Goal: Transaction & Acquisition: Book appointment/travel/reservation

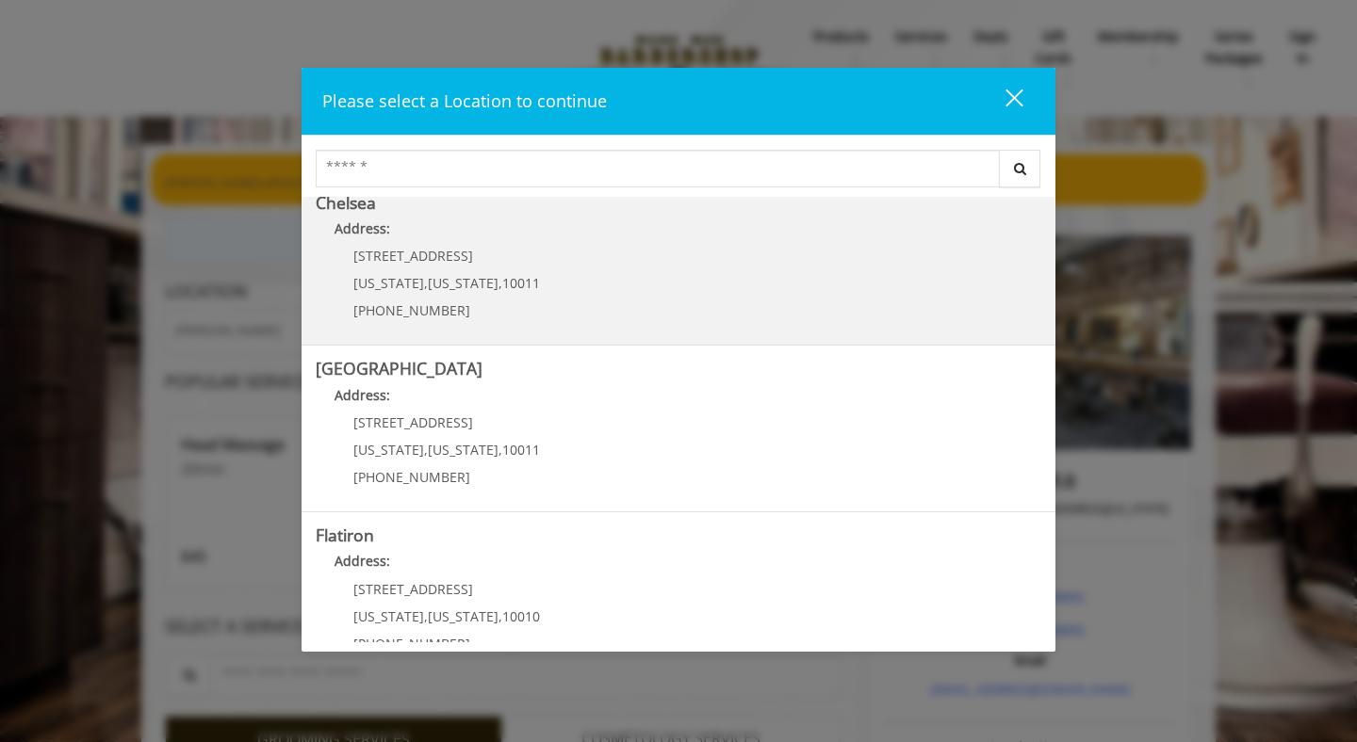
scroll to position [387, 0]
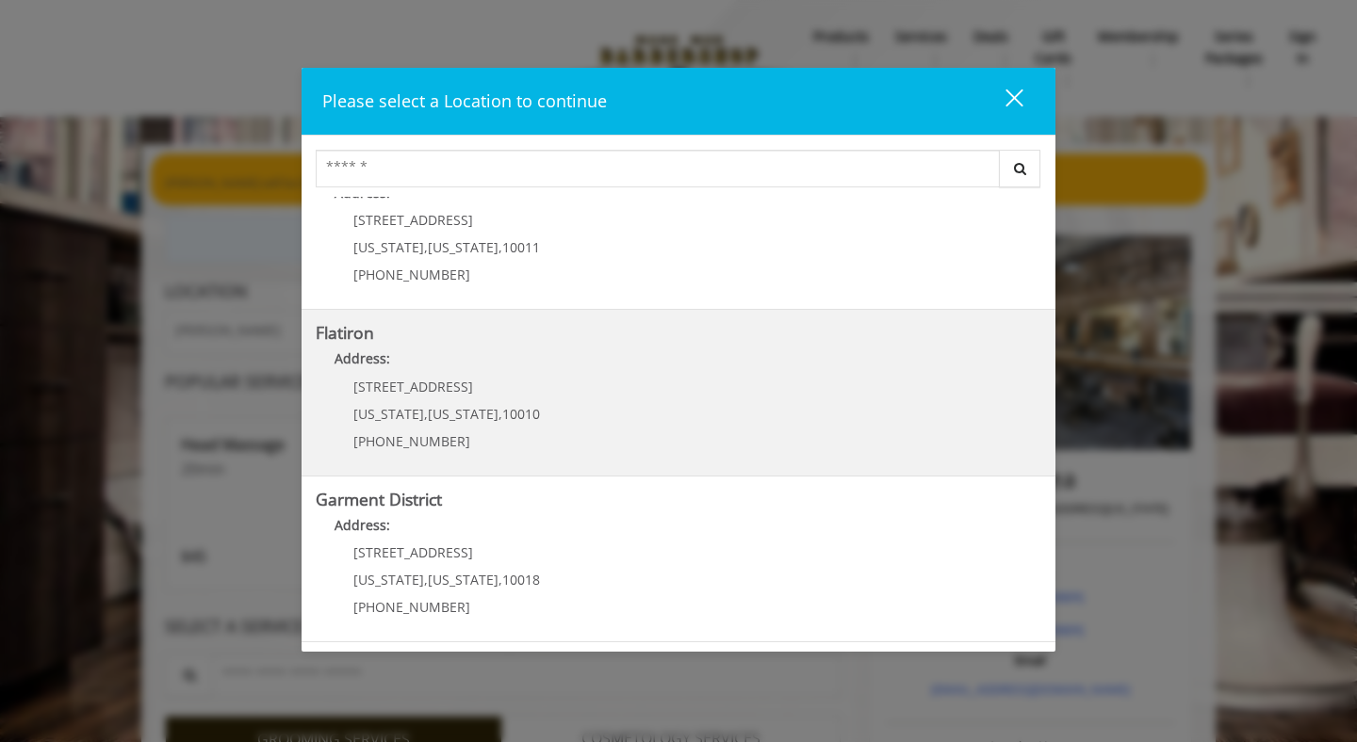
click at [572, 372] on "Address:" at bounding box center [678, 364] width 725 height 30
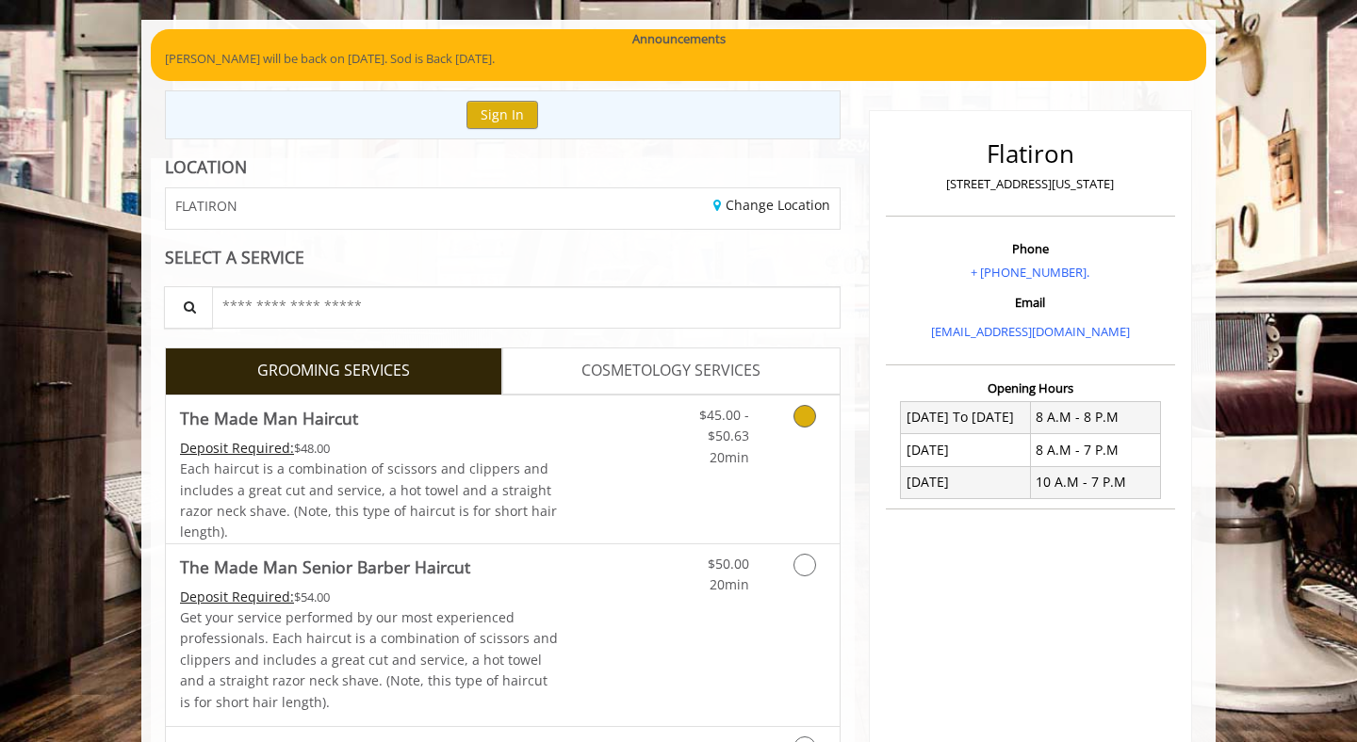
scroll to position [236, 0]
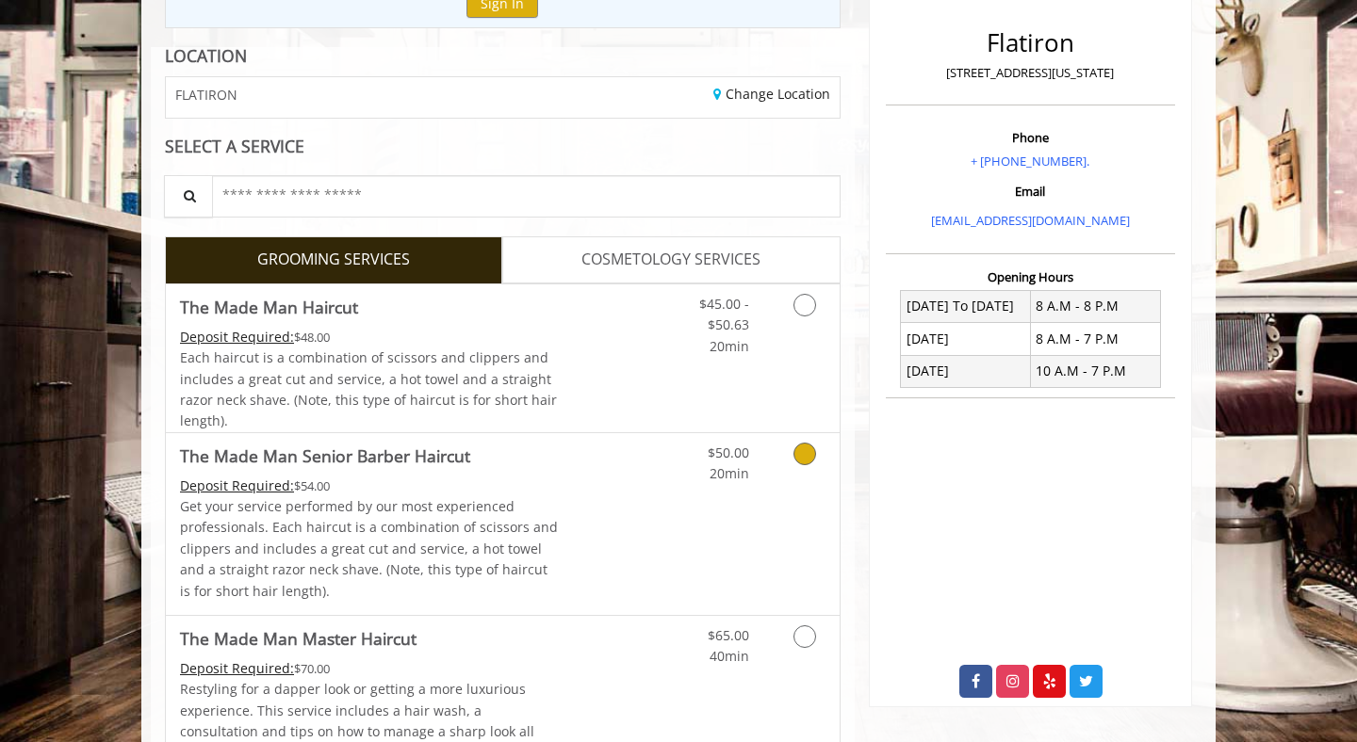
click at [534, 544] on p "Get your service performed by our most experienced professionals. Each haircut …" at bounding box center [369, 549] width 379 height 106
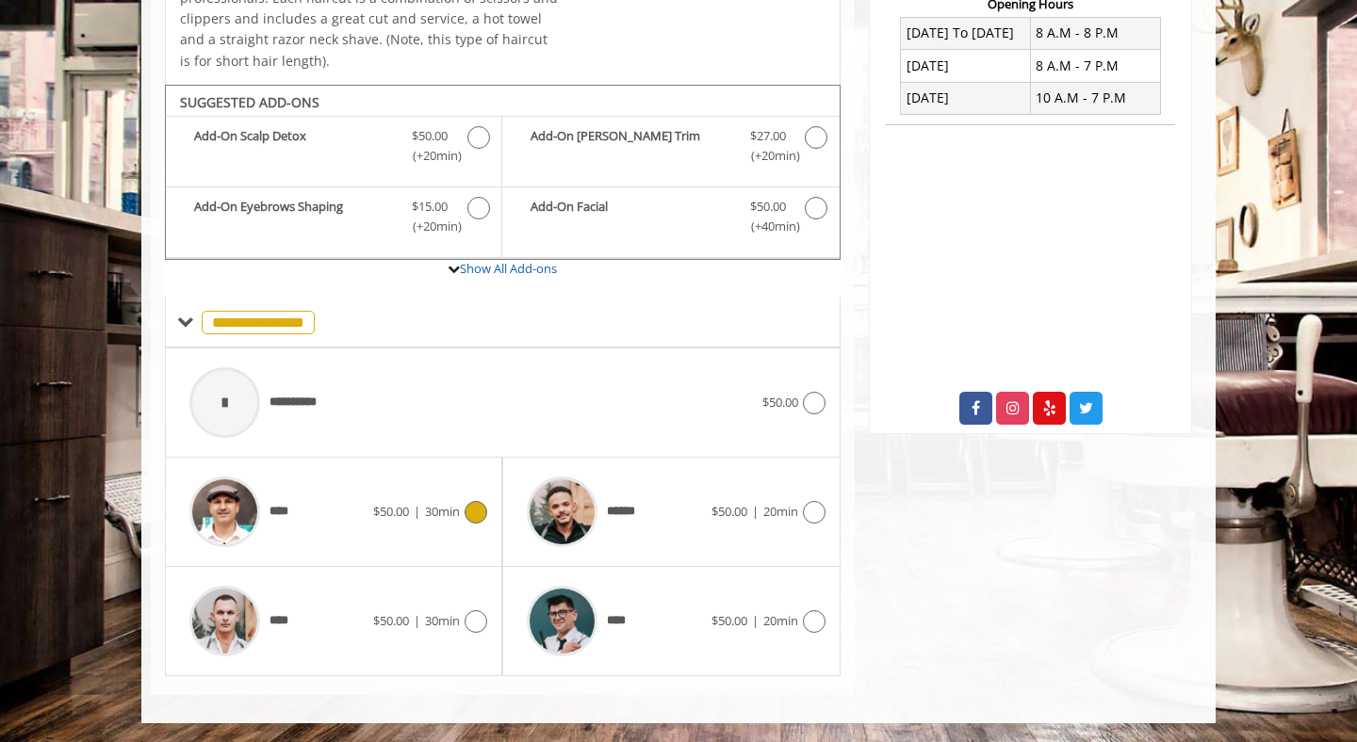
click at [427, 515] on span "30min" at bounding box center [442, 511] width 35 height 17
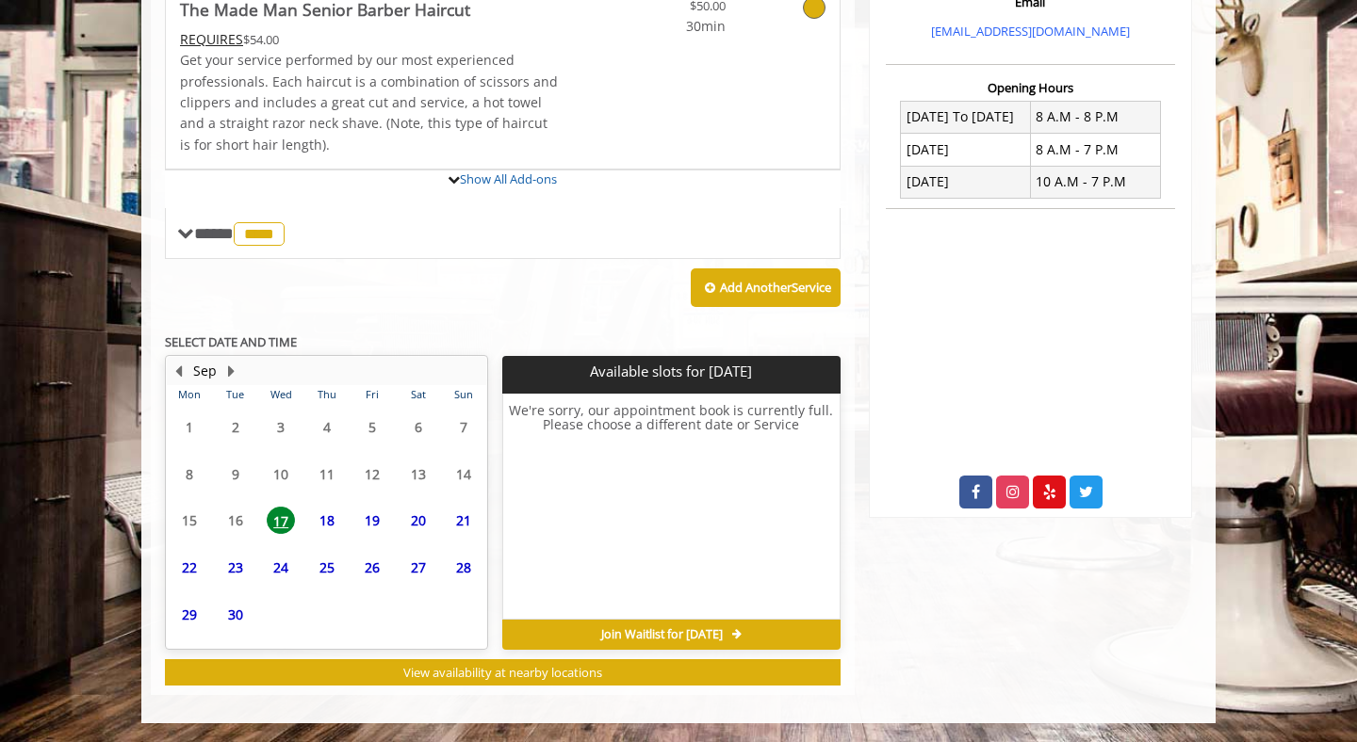
scroll to position [597, 0]
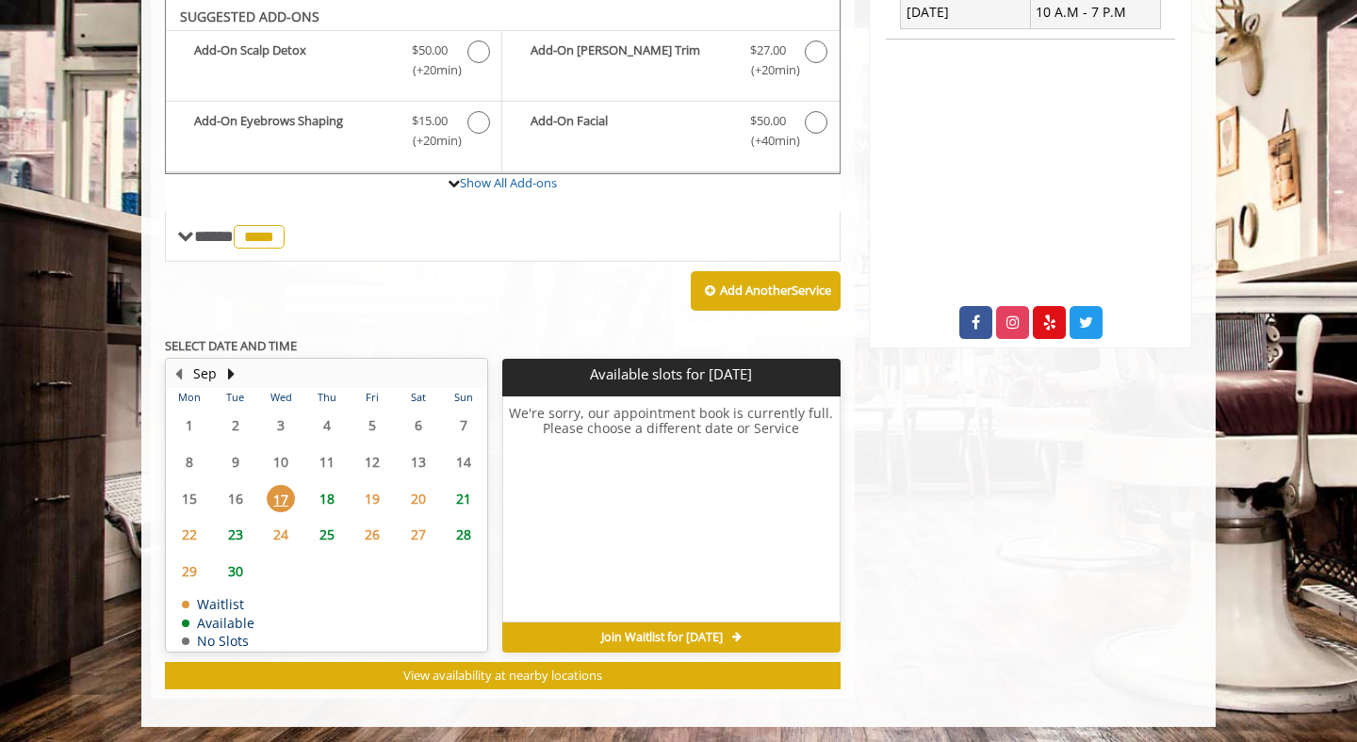
click at [332, 501] on span "18" at bounding box center [327, 498] width 28 height 27
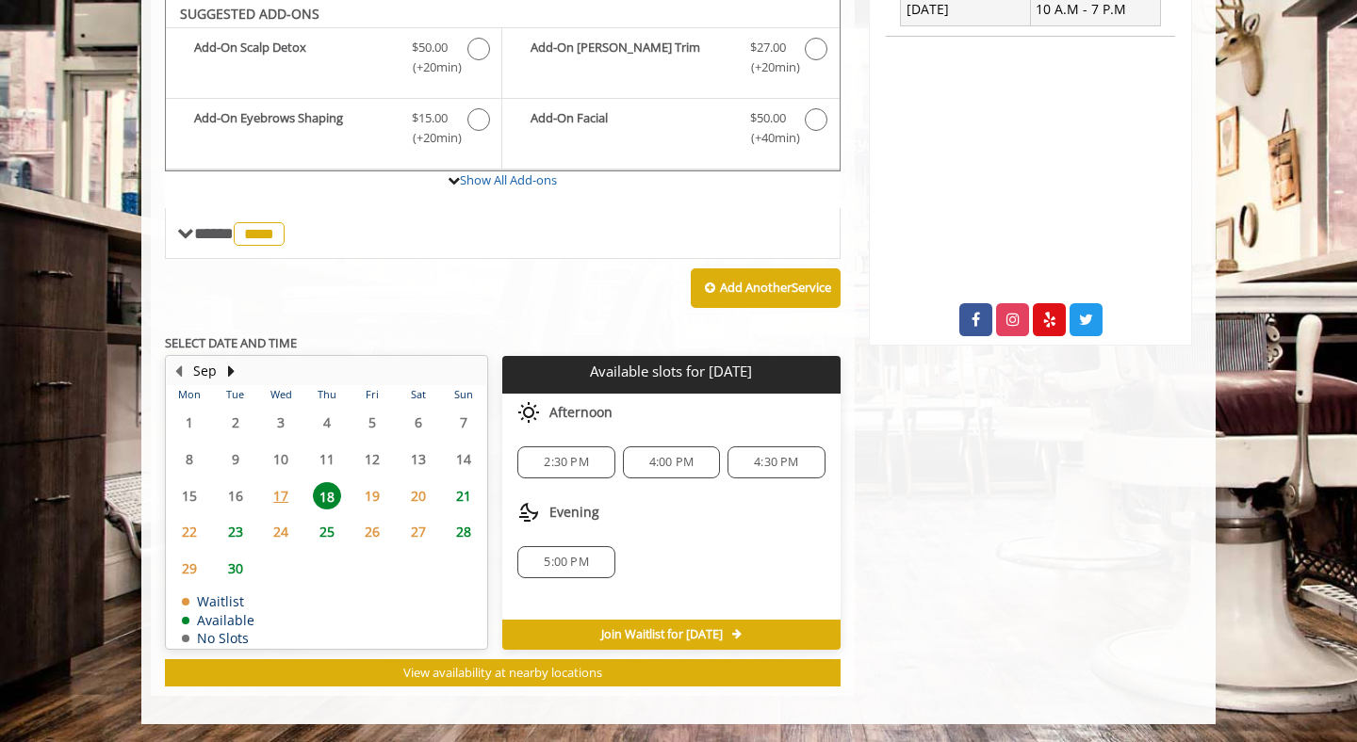
click at [371, 496] on span "19" at bounding box center [372, 495] width 28 height 27
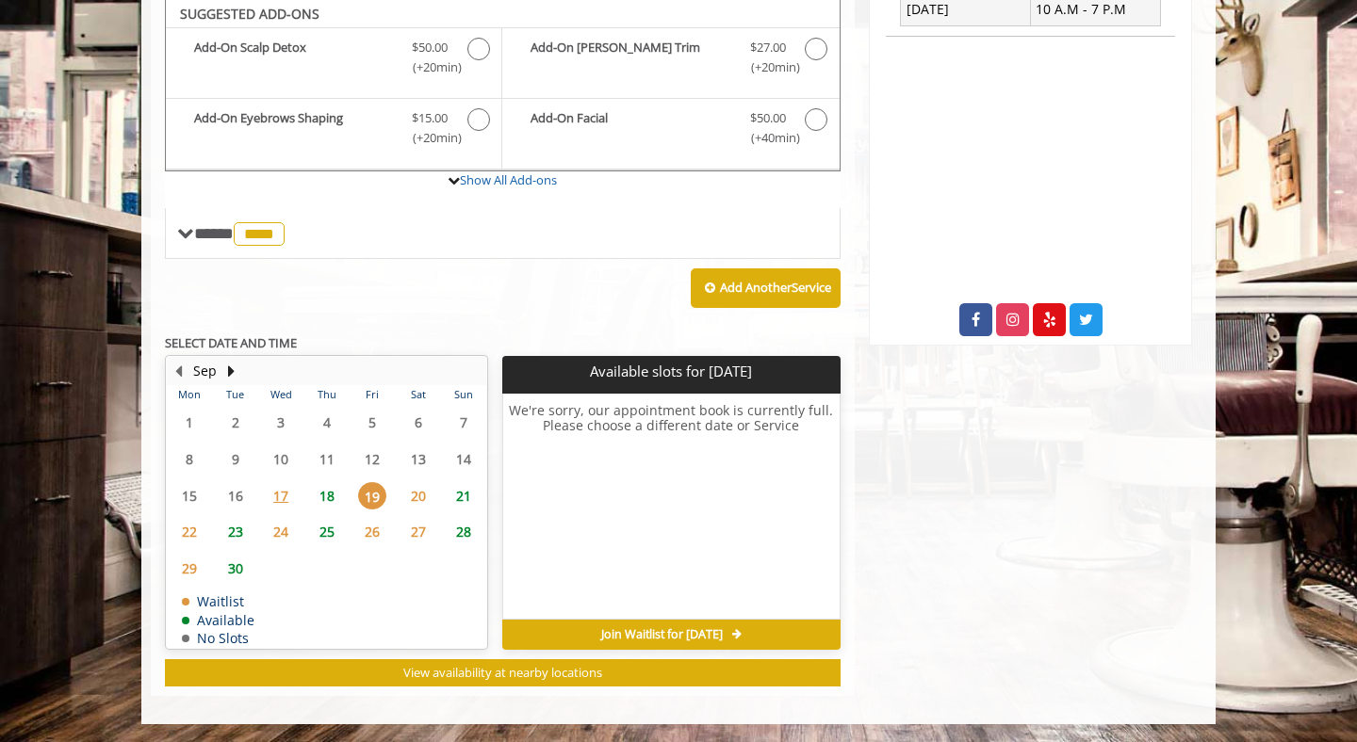
click at [418, 496] on span "20" at bounding box center [418, 495] width 28 height 27
click at [458, 487] on span "21" at bounding box center [463, 495] width 28 height 27
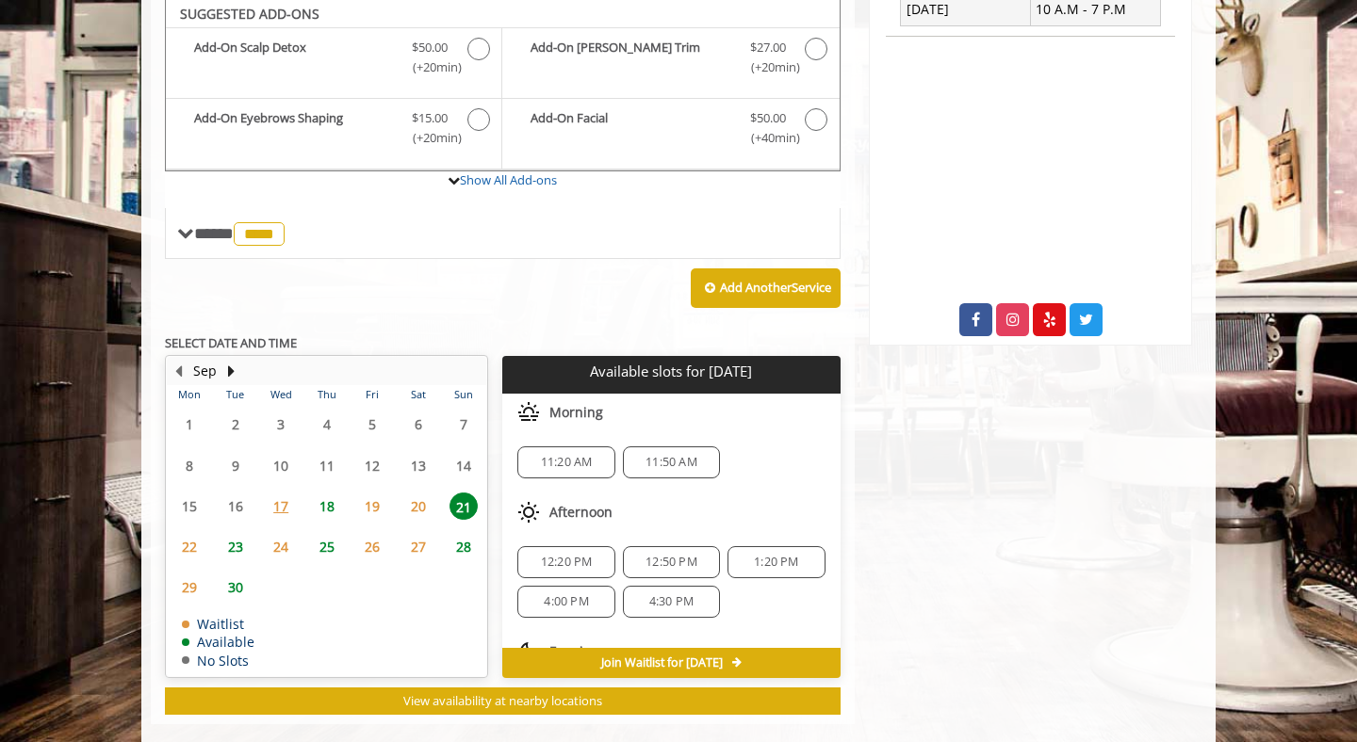
scroll to position [626, 0]
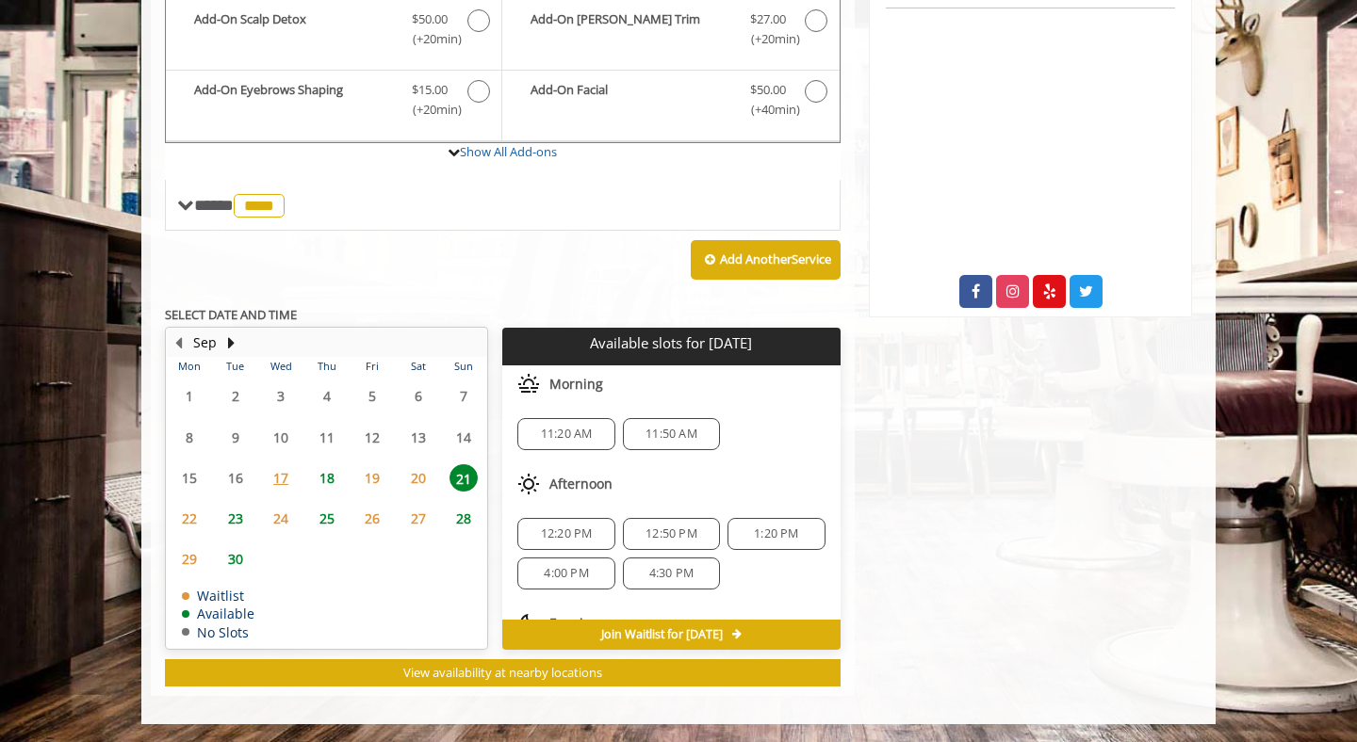
click at [330, 481] on span "18" at bounding box center [327, 477] width 28 height 27
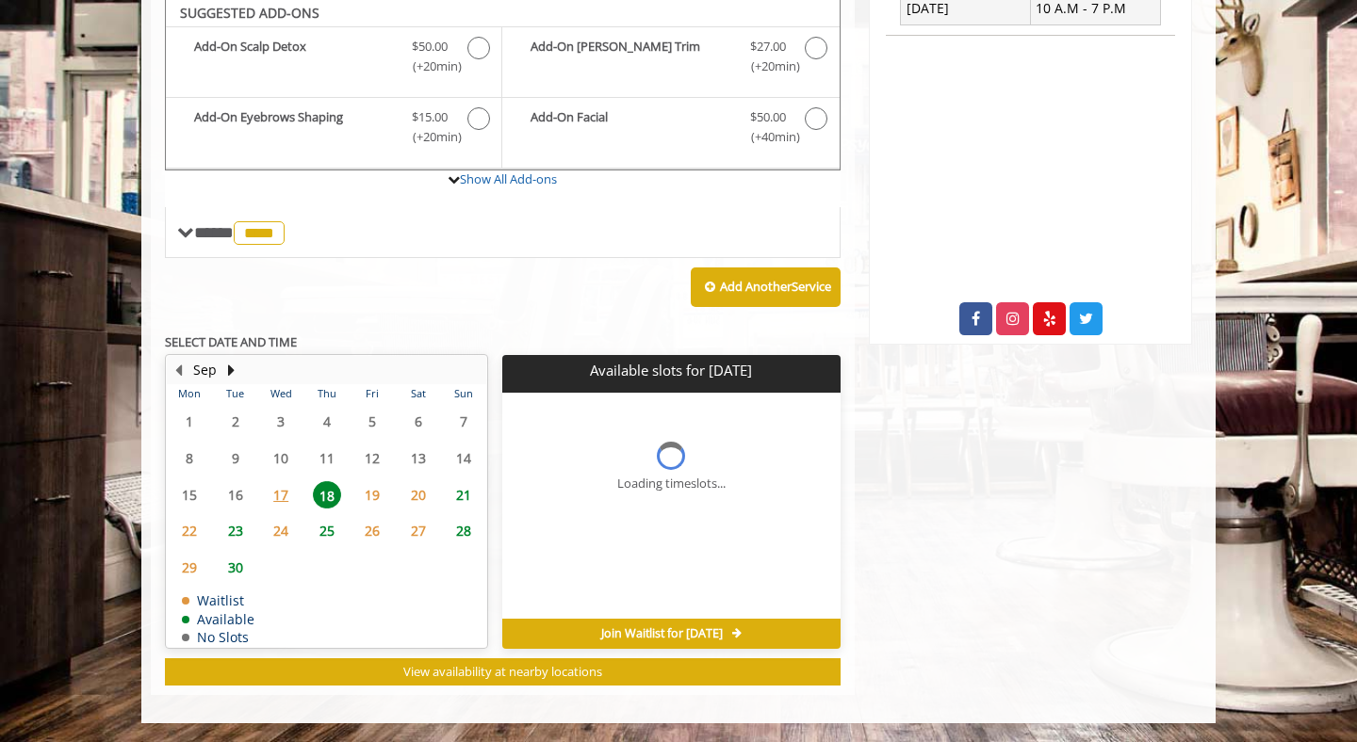
scroll to position [597, 0]
